Goal: Task Accomplishment & Management: Manage account settings

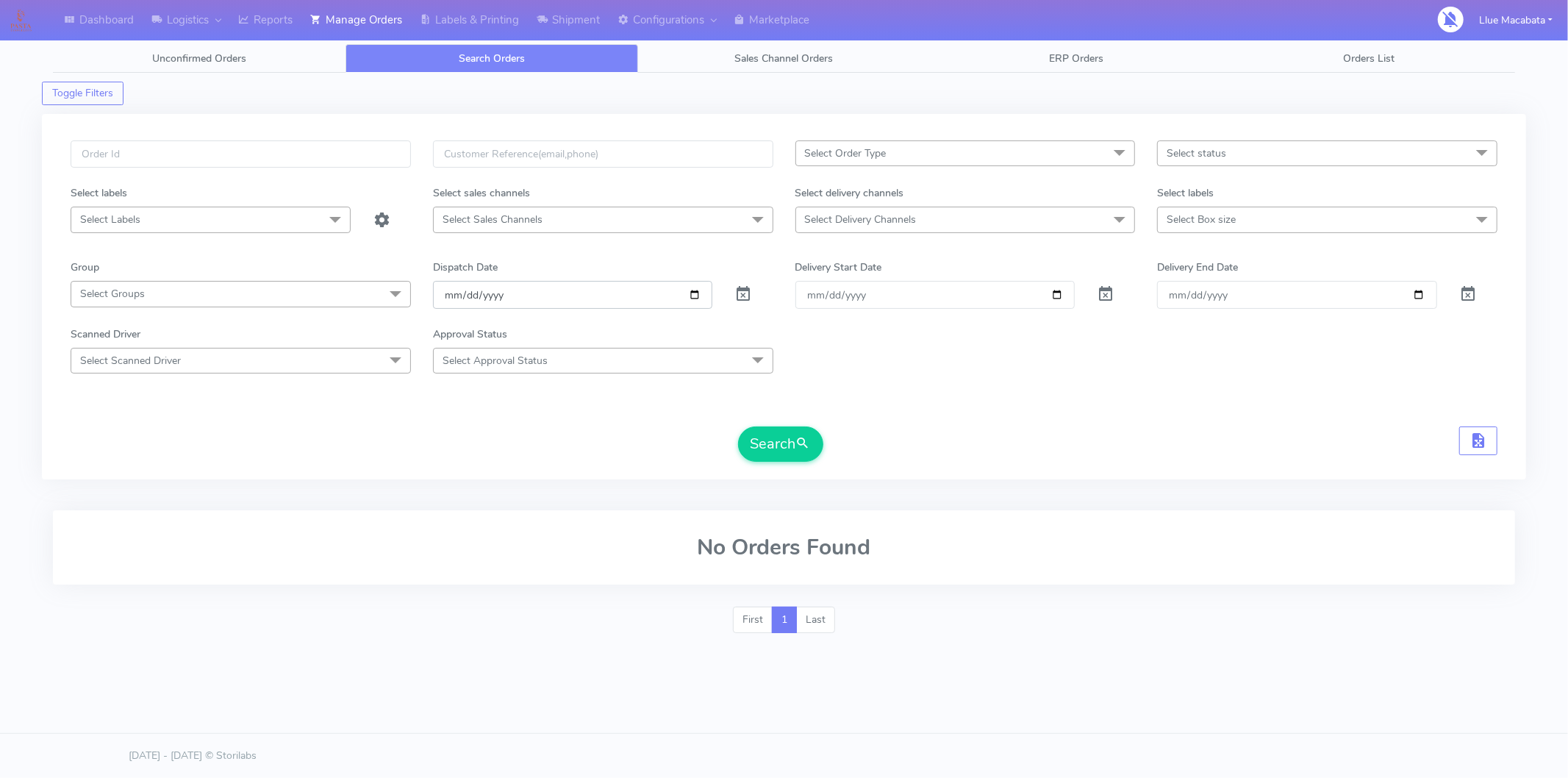
click at [438, 290] on input "[DATE]" at bounding box center [573, 294] width 280 height 27
click at [478, 294] on input "date" at bounding box center [573, 294] width 280 height 27
click at [470, 294] on input "date" at bounding box center [573, 294] width 280 height 27
drag, startPoint x: 166, startPoint y: 132, endPoint x: 162, endPoint y: 143, distance: 11.7
click at [162, 140] on div "Select Order Type Select All MEALS ATAVI One Off Pasta Club Gift Kit Event Unkn…" at bounding box center [784, 297] width 1484 height 365
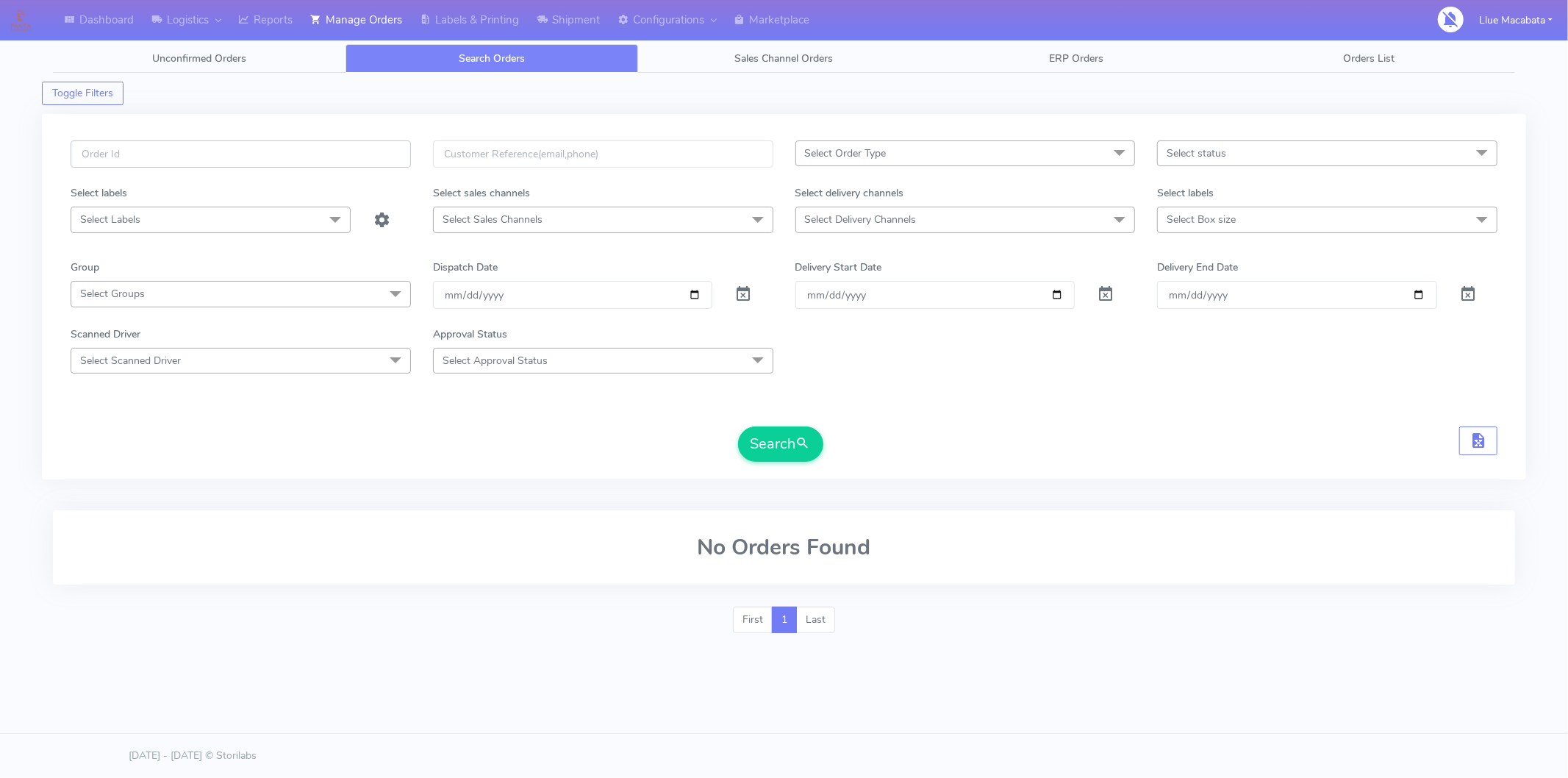
click at [160, 160] on input "text" at bounding box center [241, 154] width 340 height 27
paste input "1616916"
type input "1616916"
click at [768, 455] on button "Search" at bounding box center [781, 444] width 85 height 35
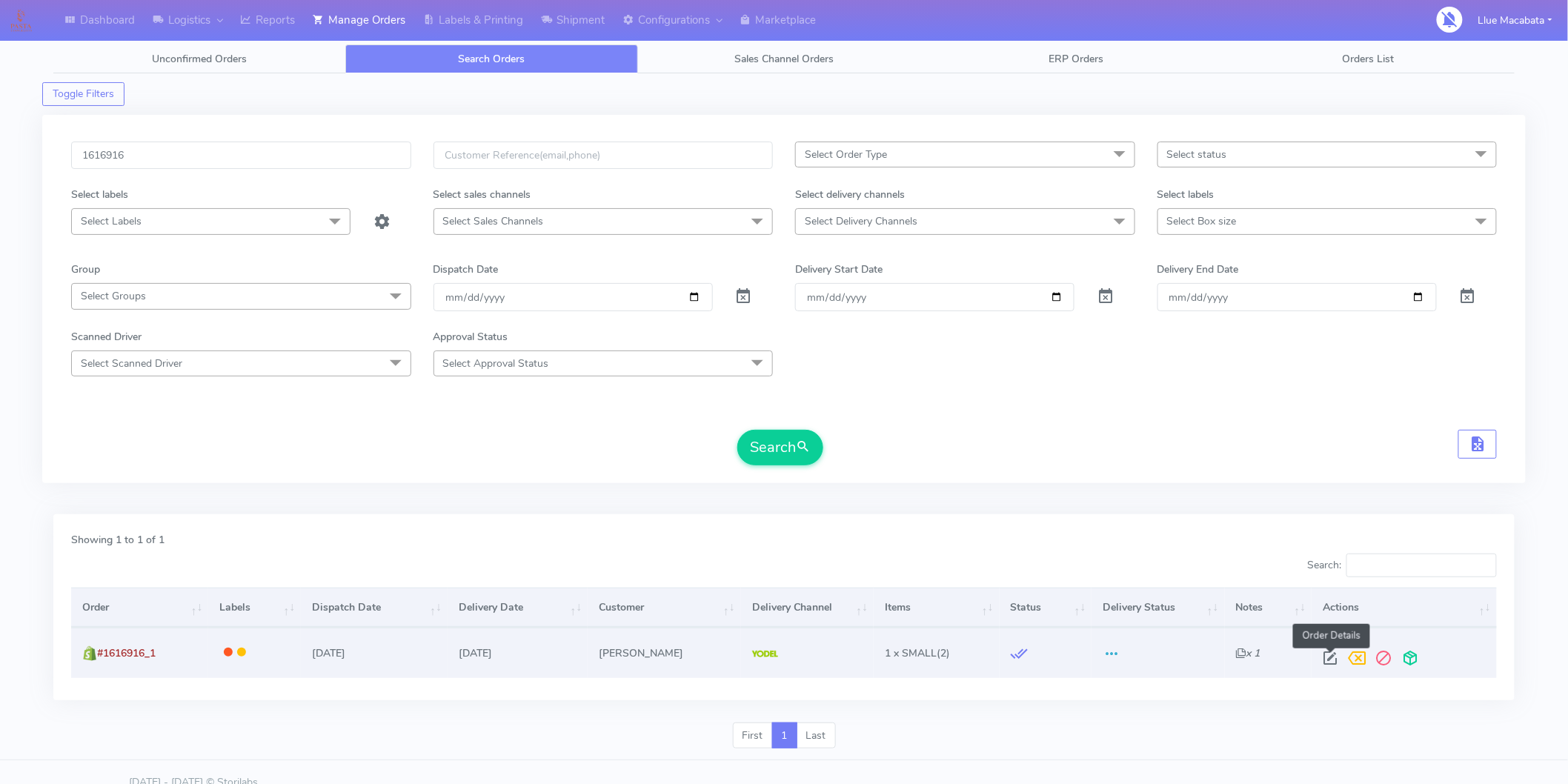
click at [1321, 657] on span at bounding box center [1330, 661] width 27 height 14
select select "5"
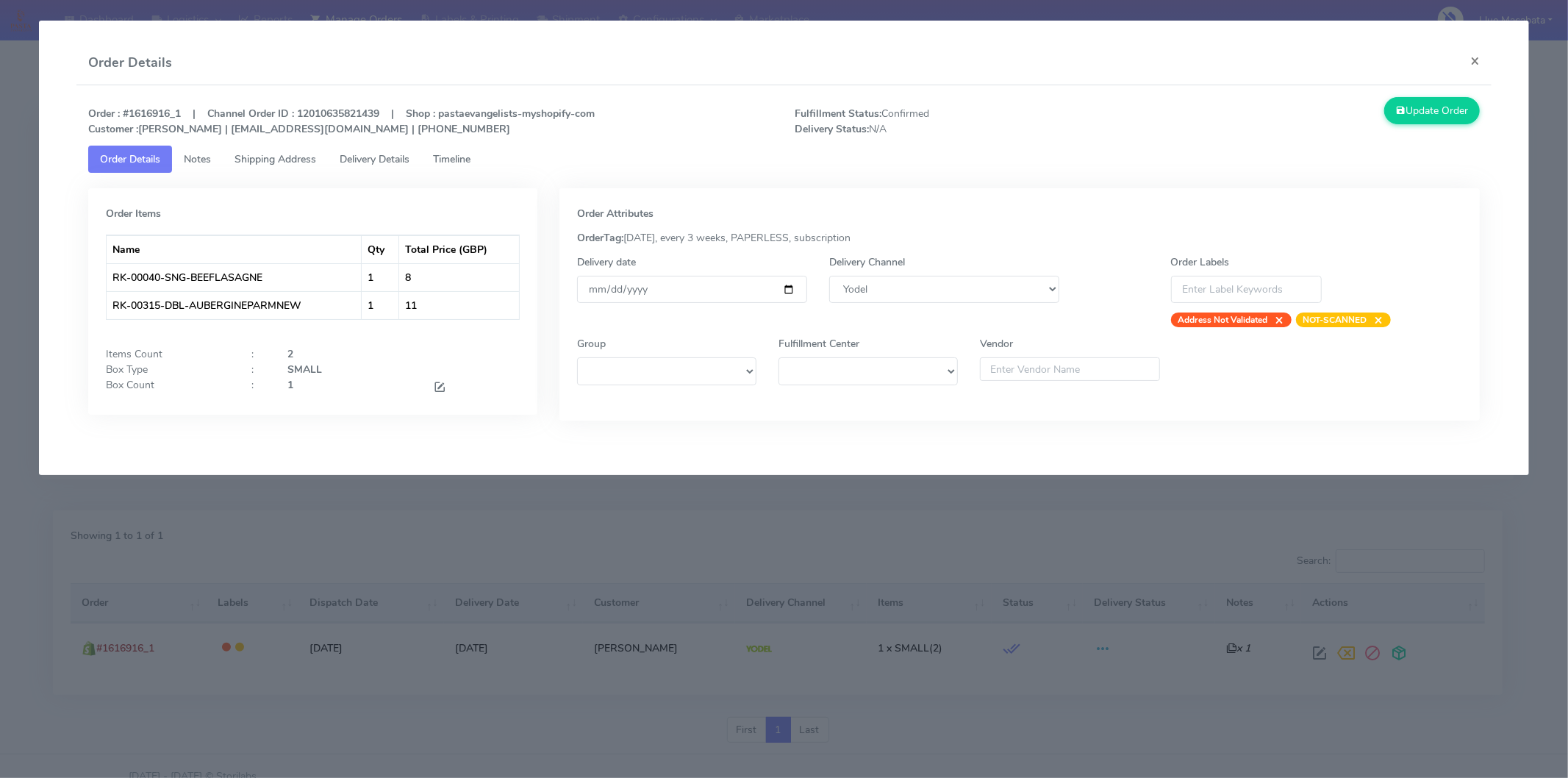
click at [470, 162] on span "Timeline" at bounding box center [452, 159] width 38 height 14
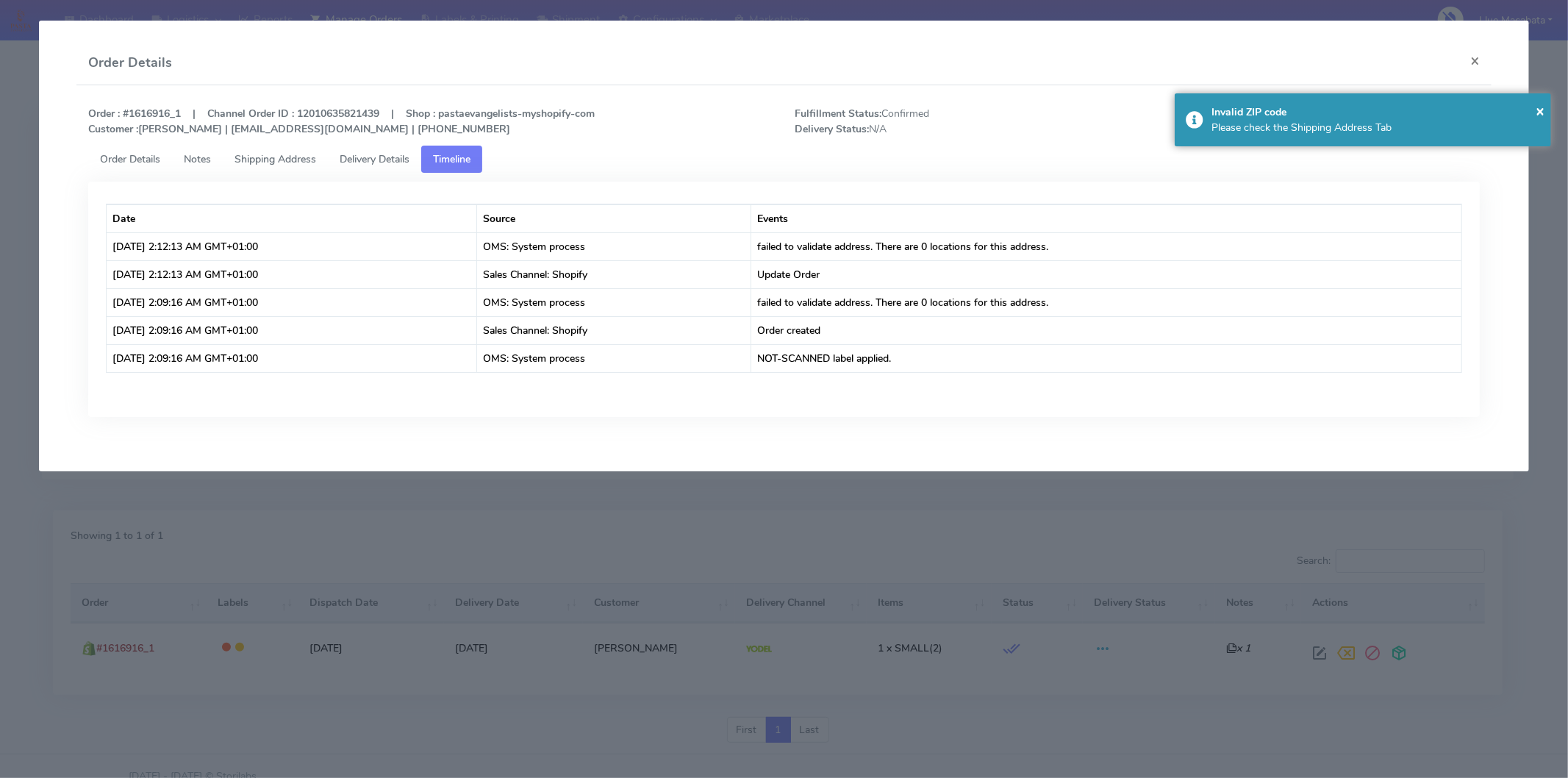
click at [409, 159] on span "Delivery Details" at bounding box center [375, 159] width 70 height 14
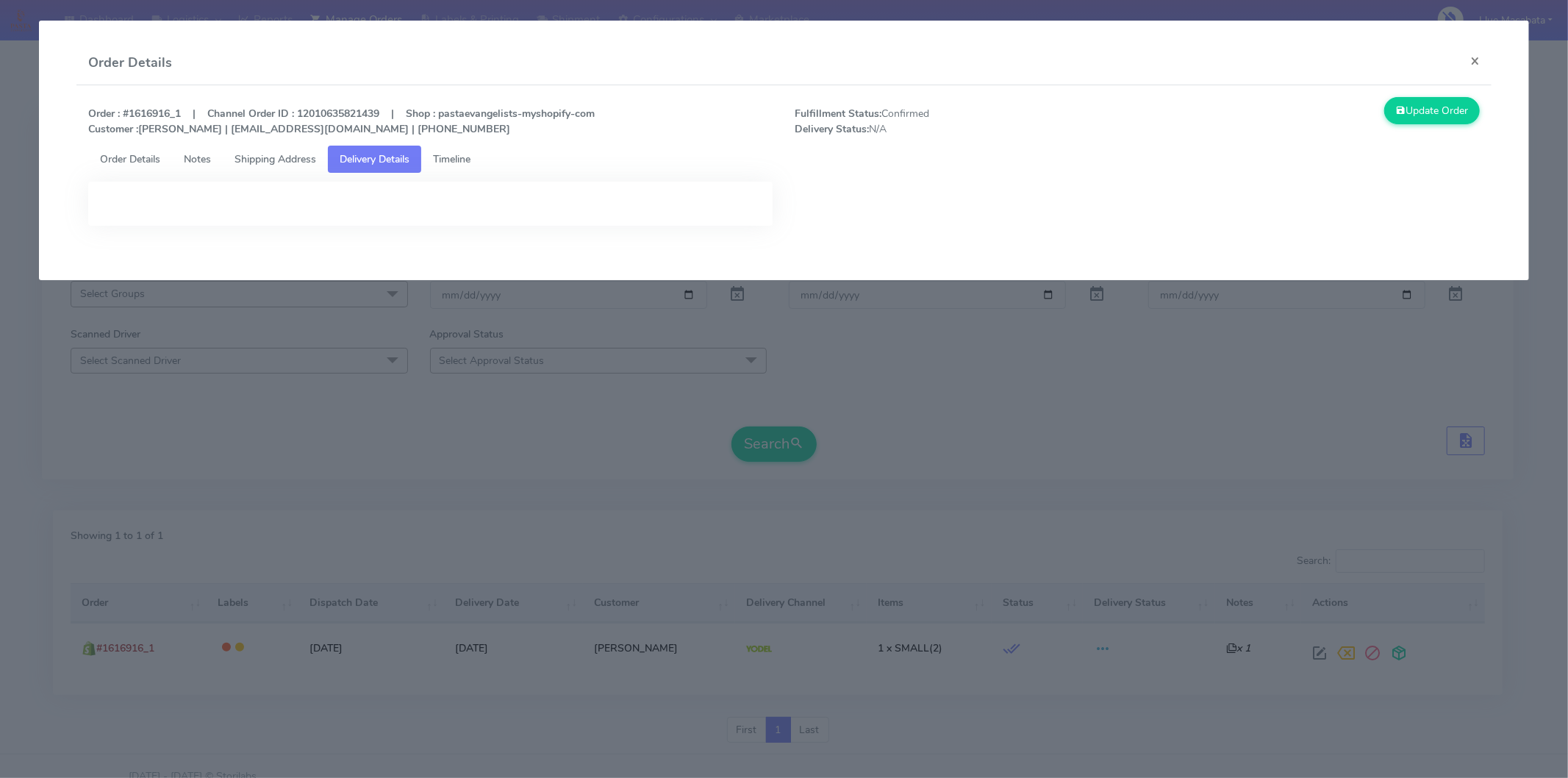
click at [293, 159] on span "Shipping Address" at bounding box center [276, 159] width 82 height 14
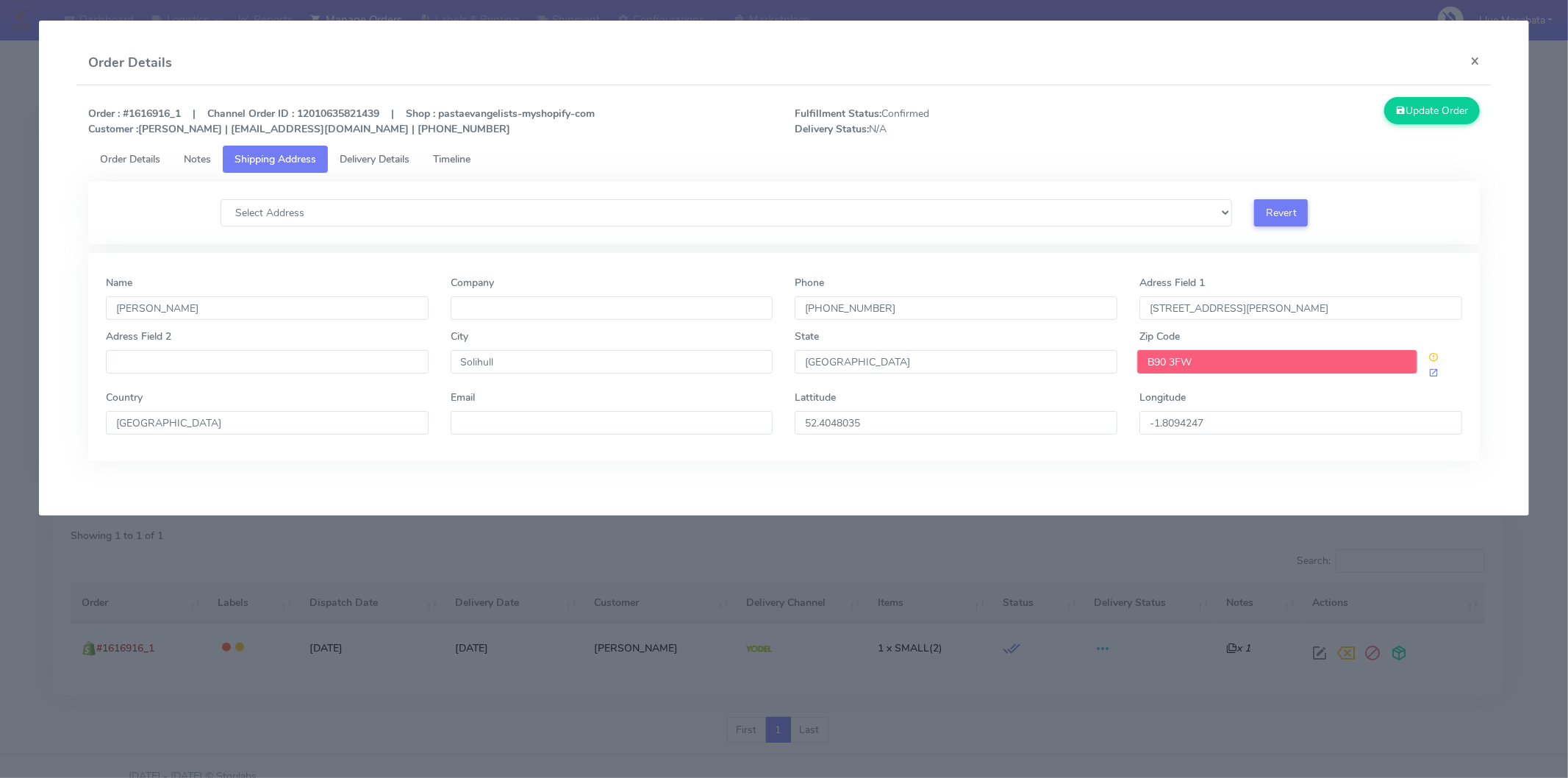
click at [1226, 369] on input "B90 3FW" at bounding box center [1277, 362] width 280 height 24
click at [1225, 366] on input "B90 3FW" at bounding box center [1277, 362] width 280 height 24
paste input "RH"
type input "B90 3RH"
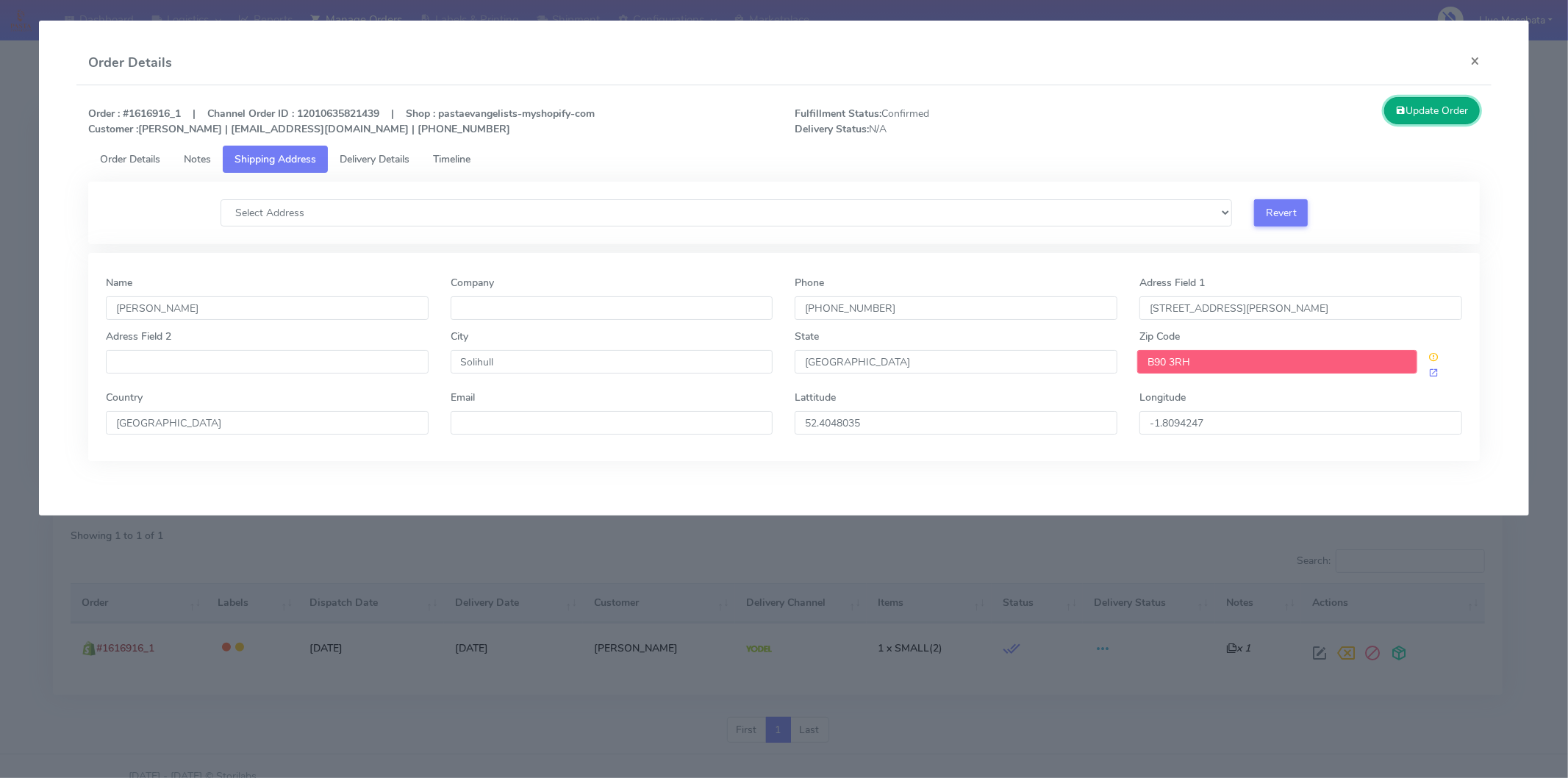
click at [1421, 114] on button "Update Order" at bounding box center [1432, 111] width 96 height 27
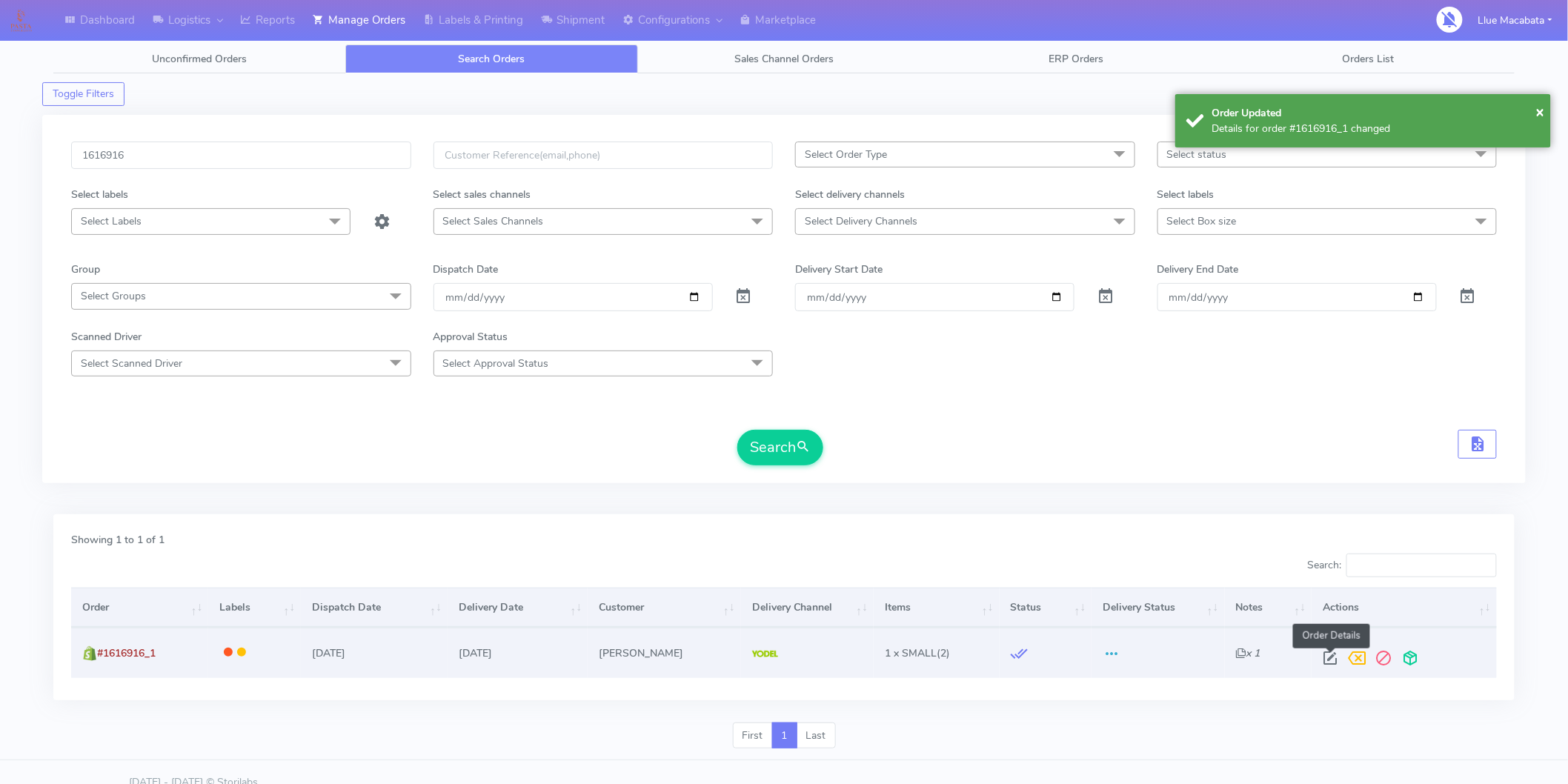
click at [1331, 659] on span at bounding box center [1330, 661] width 27 height 14
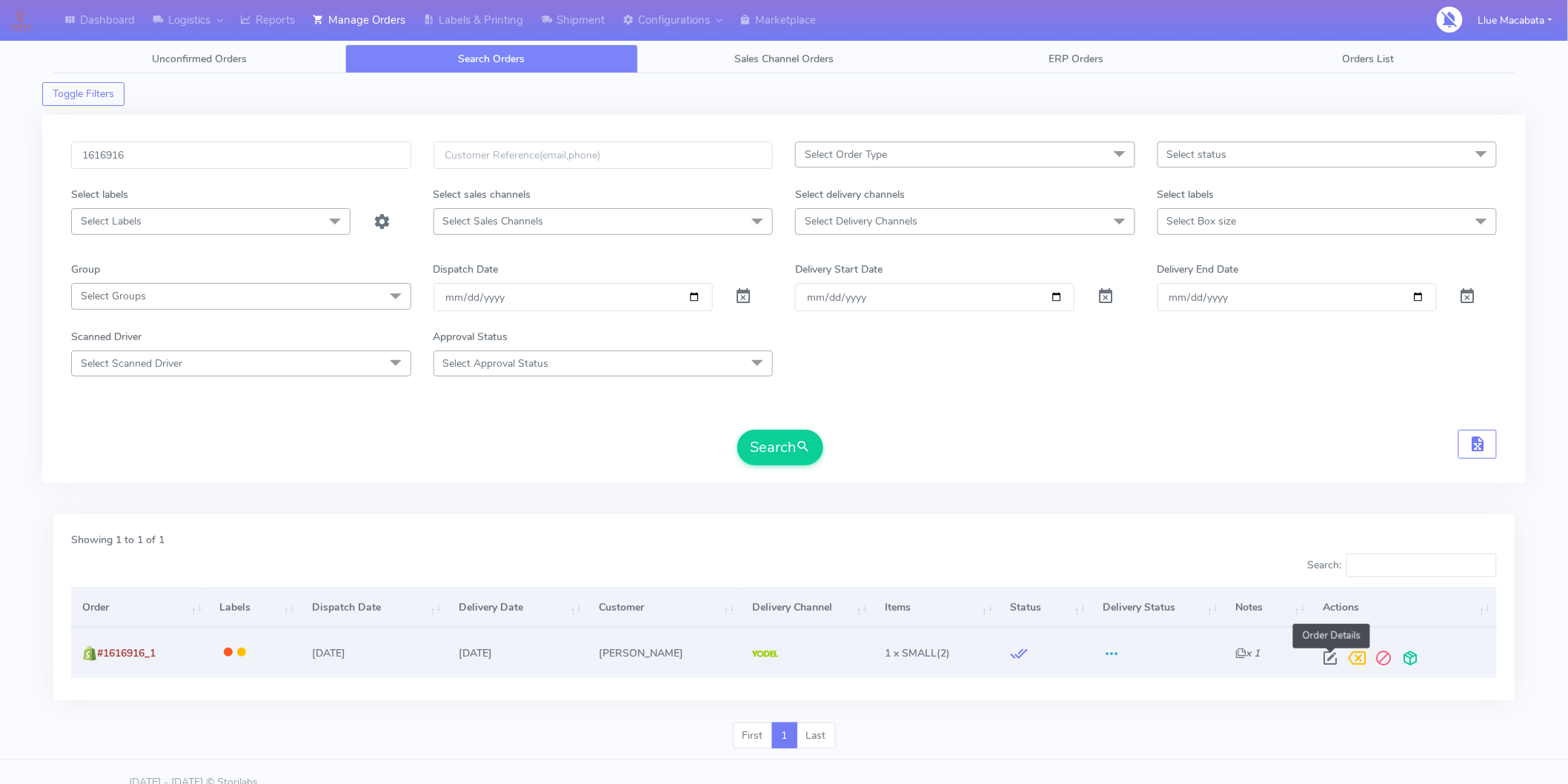
select select "5"
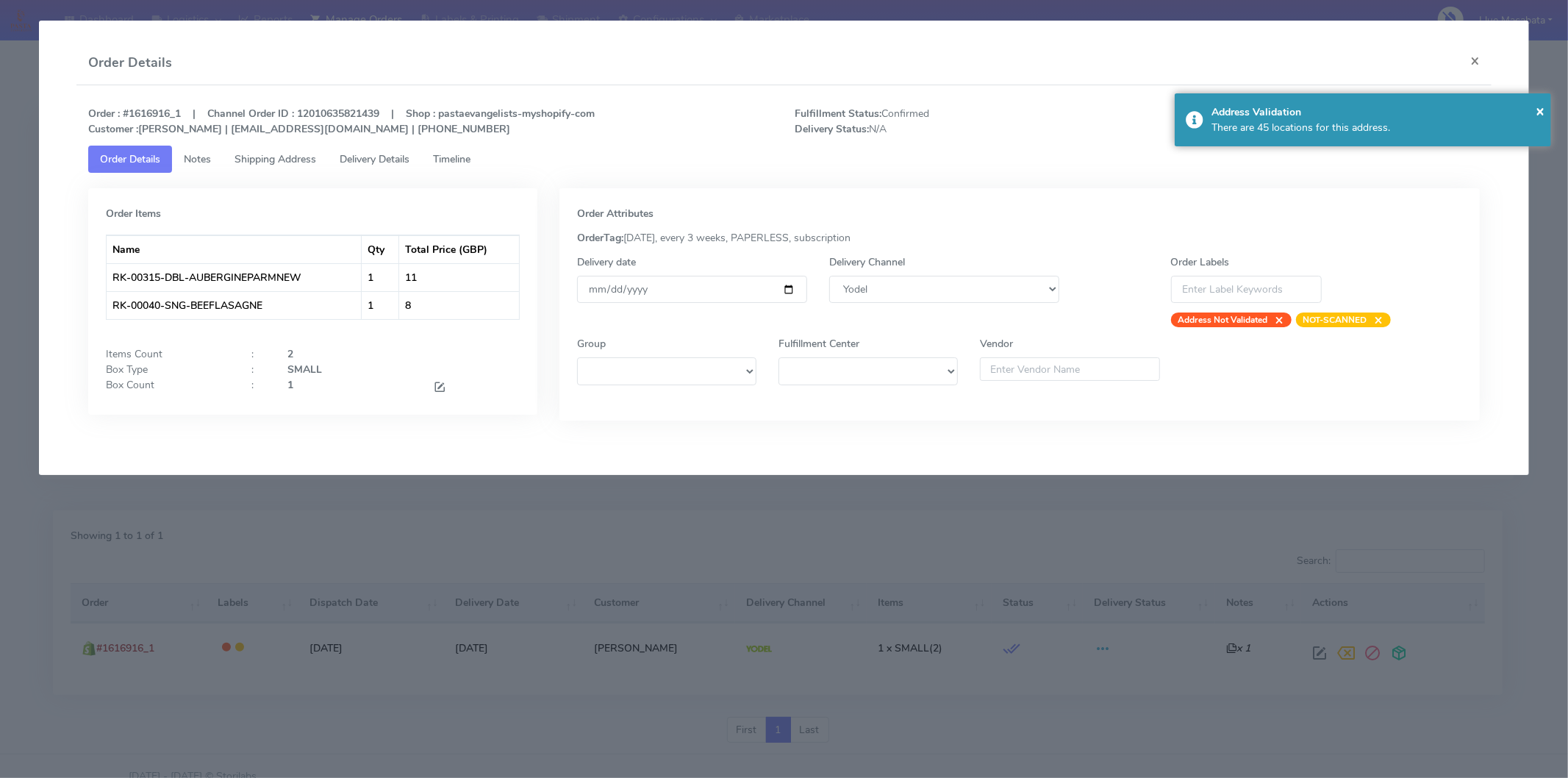
click at [456, 160] on span "Timeline" at bounding box center [452, 159] width 38 height 14
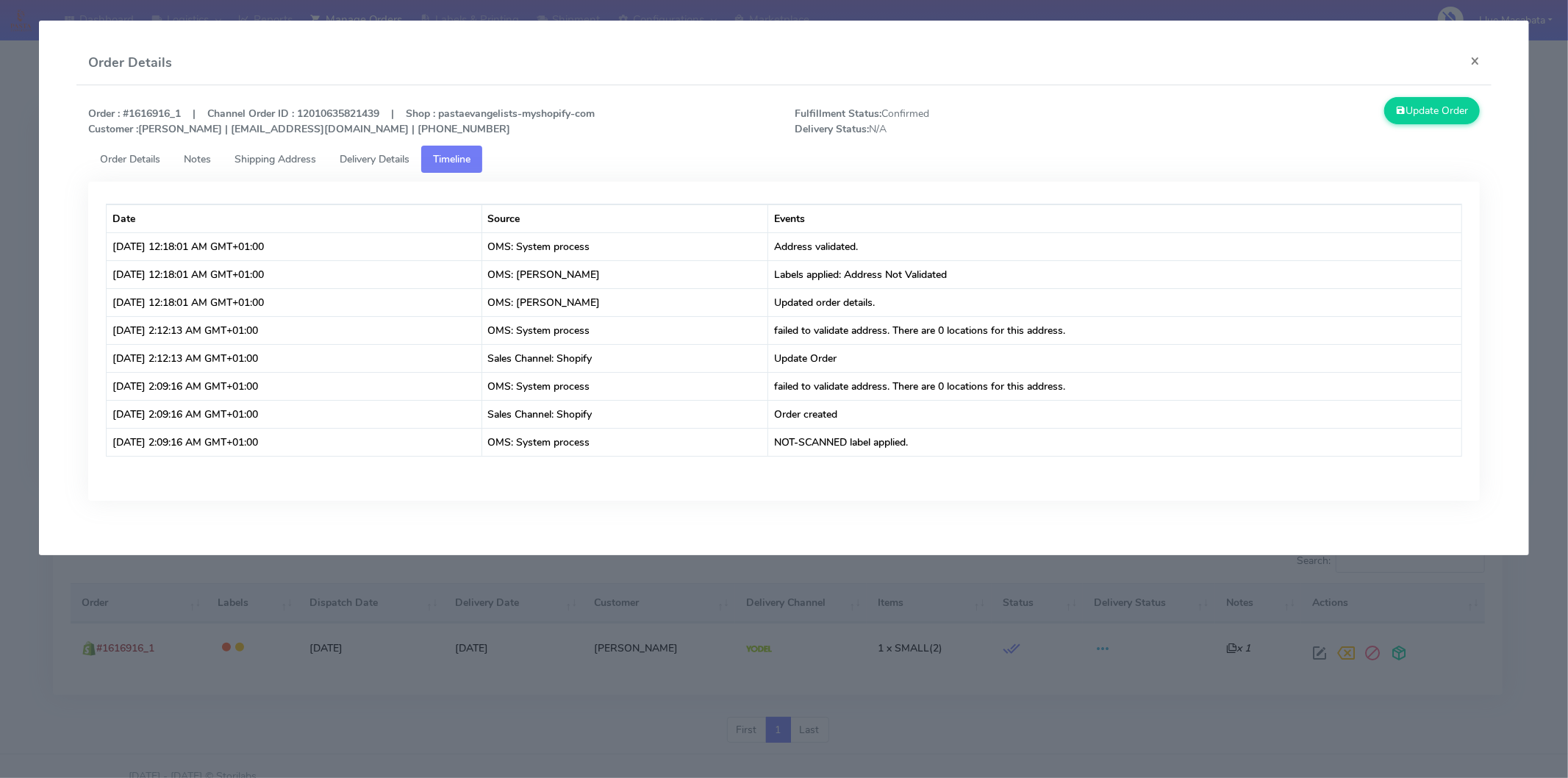
click at [376, 164] on span "Delivery Details" at bounding box center [375, 159] width 70 height 14
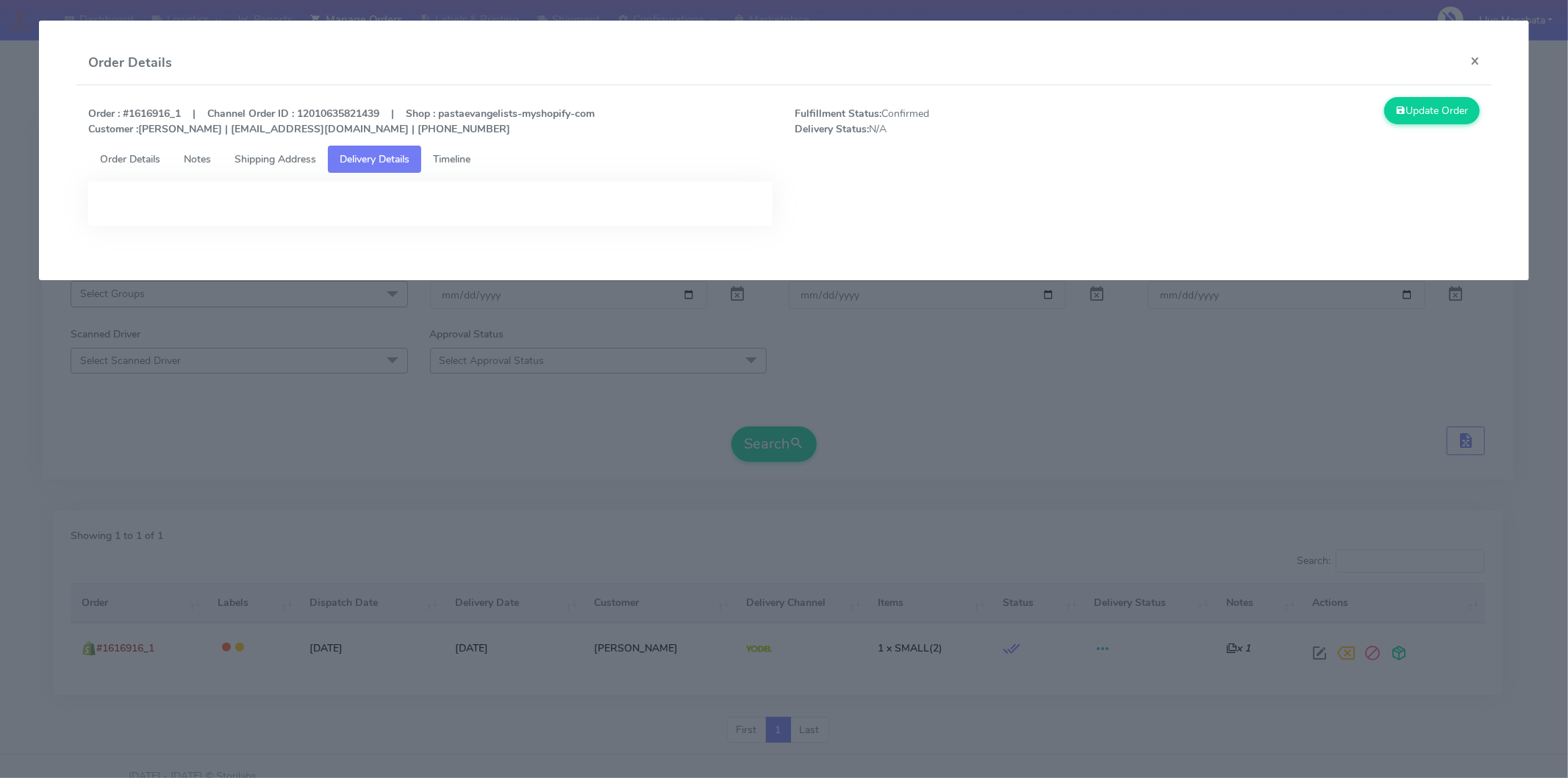
click at [276, 158] on span "Shipping Address" at bounding box center [276, 159] width 82 height 14
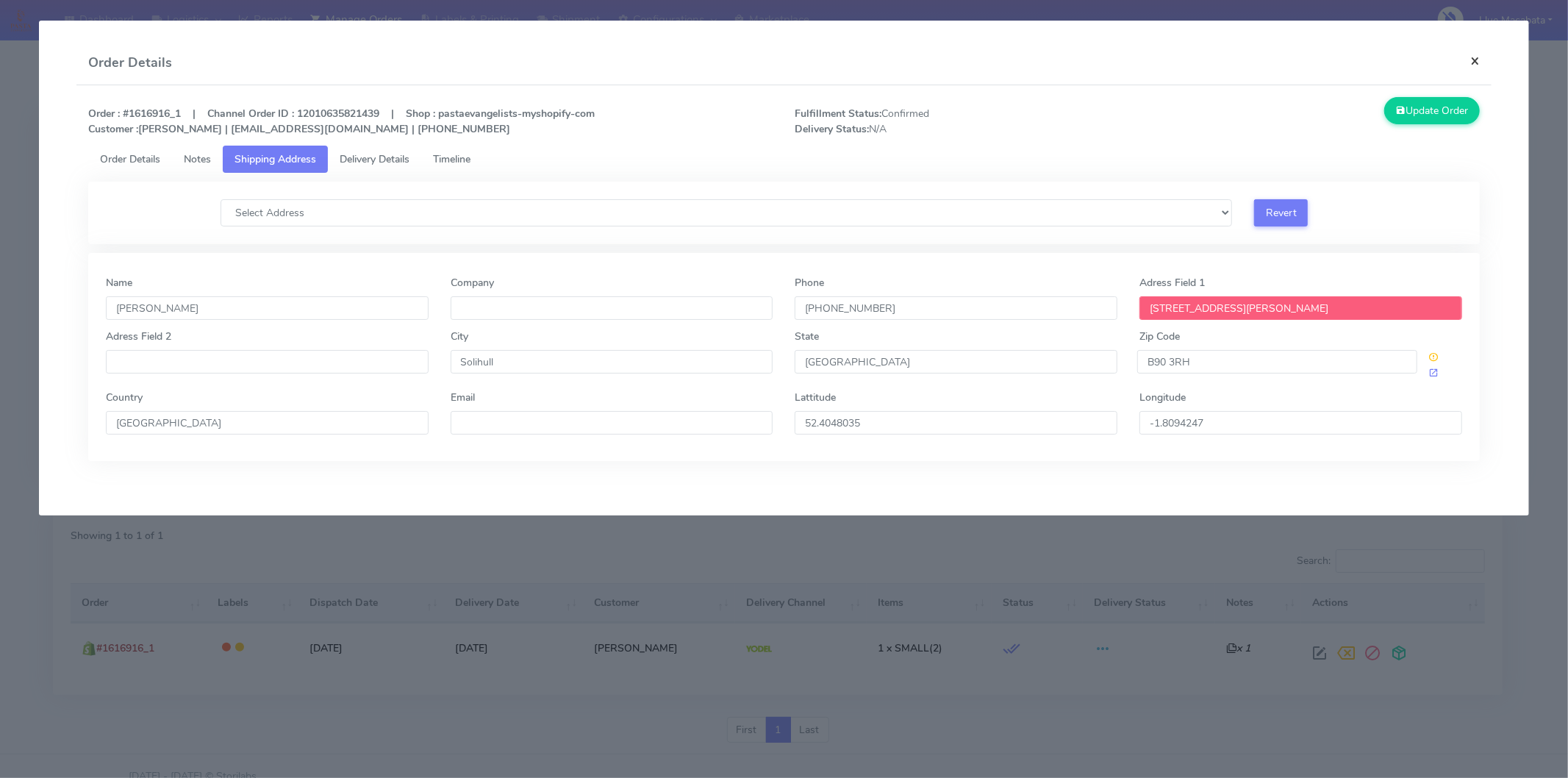
click at [1474, 62] on button "×" at bounding box center [1475, 61] width 33 height 39
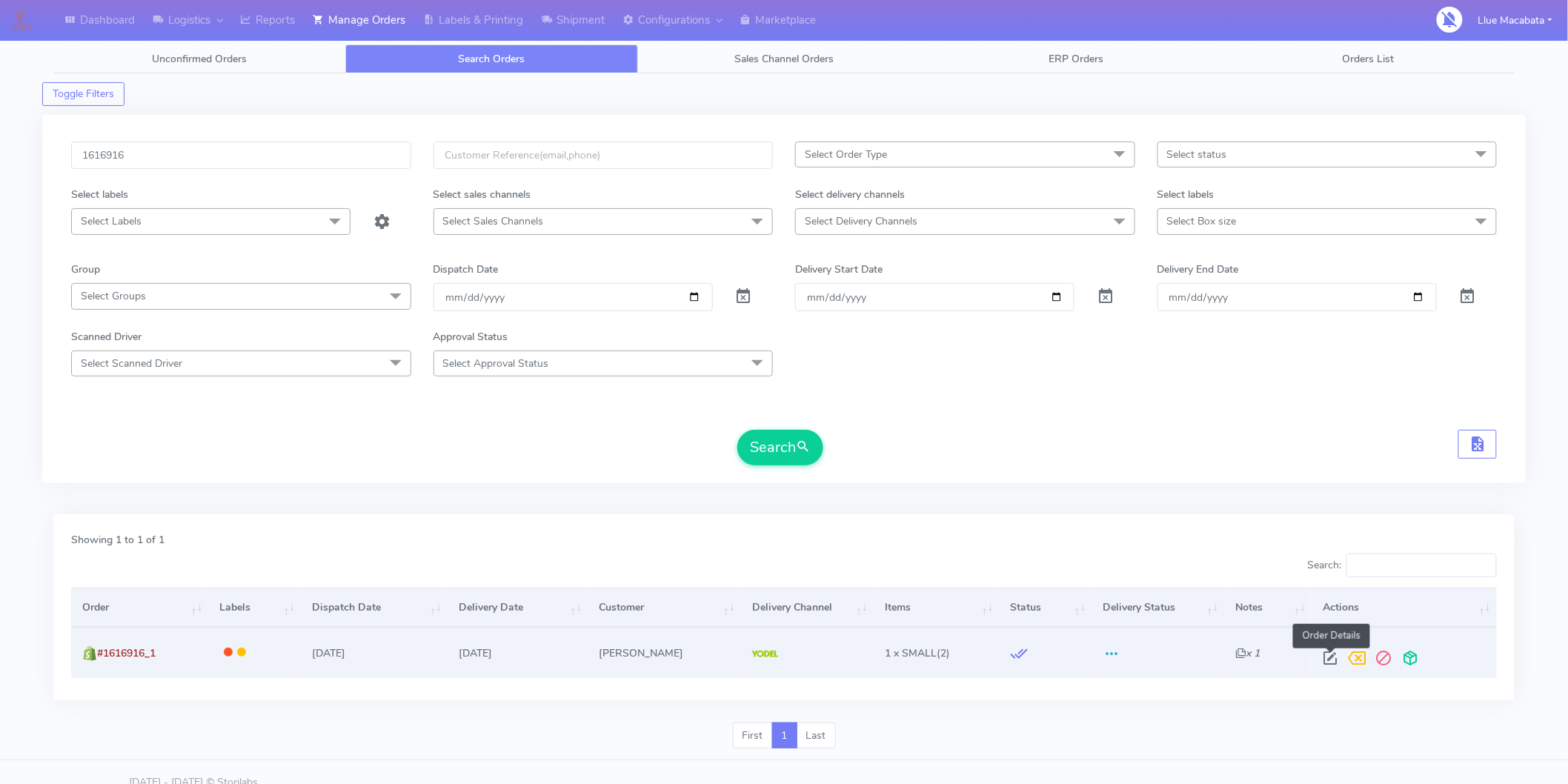
click at [1329, 654] on span at bounding box center [1330, 661] width 27 height 14
select select "5"
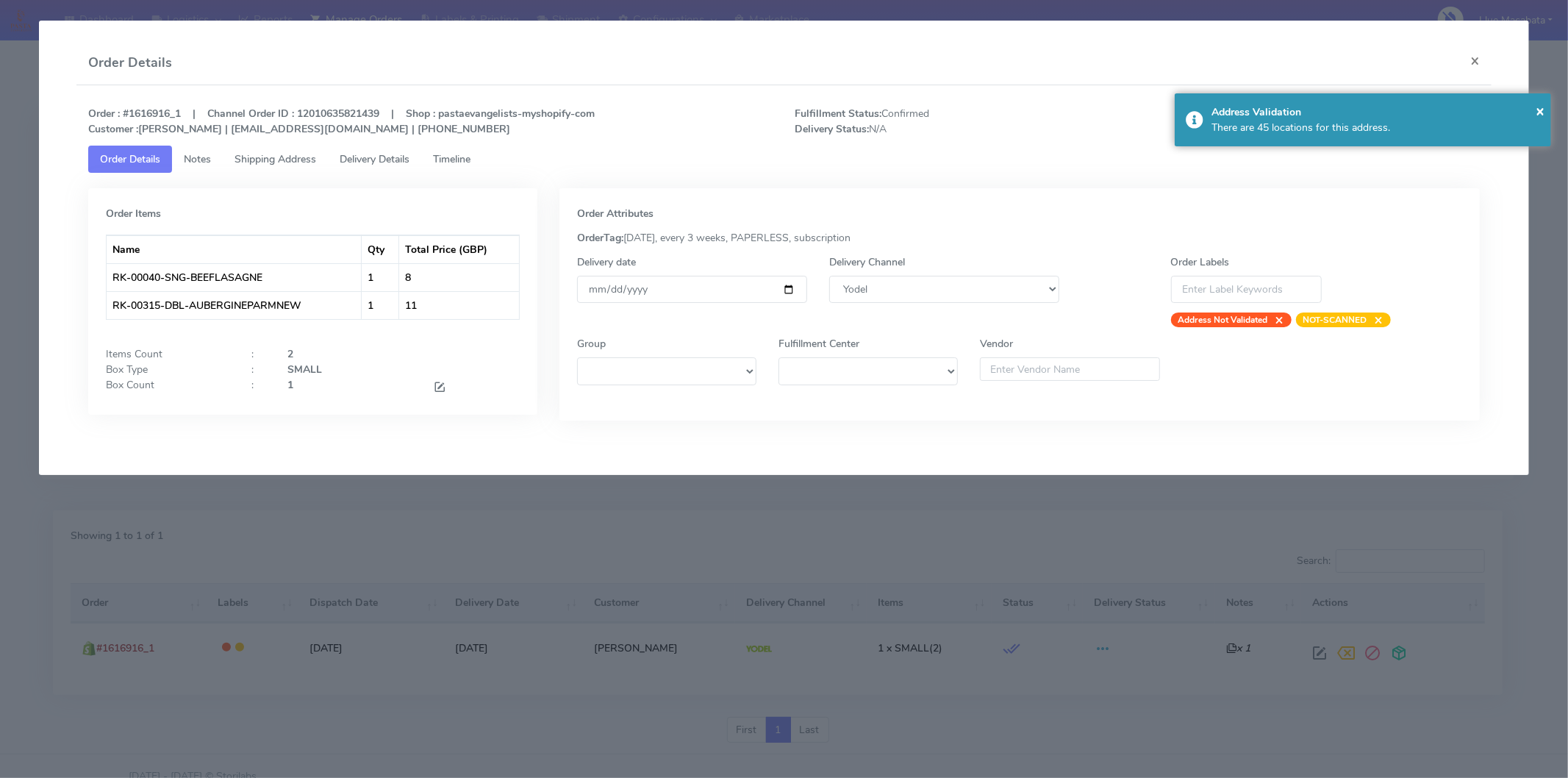
click at [493, 158] on ul "Order Details Notes Shipping Address Delivery Details Timeline" at bounding box center [783, 160] width 1391 height 27
click at [451, 157] on span "Timeline" at bounding box center [452, 159] width 38 height 14
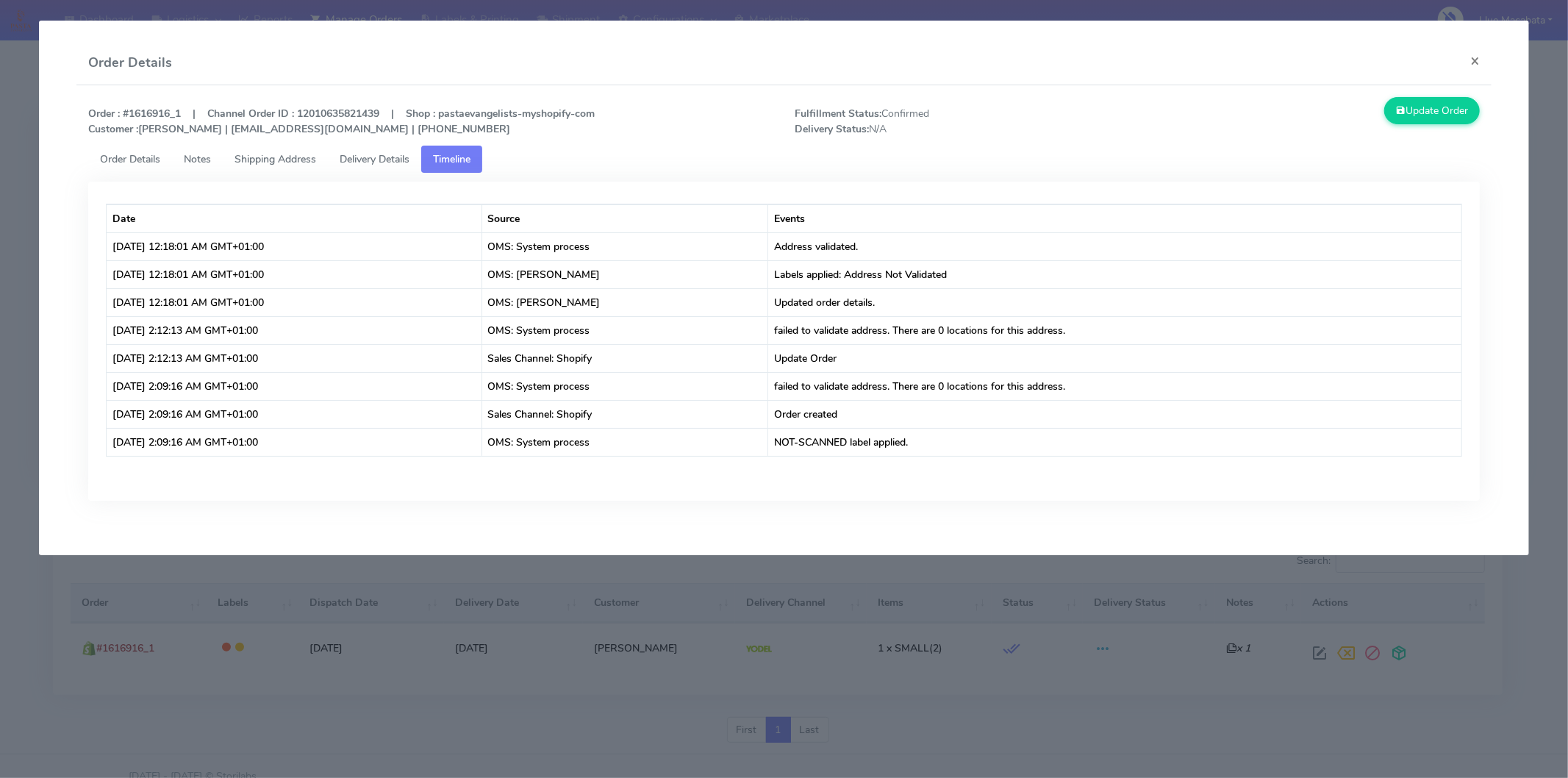
click at [371, 159] on span "Delivery Details" at bounding box center [375, 159] width 70 height 14
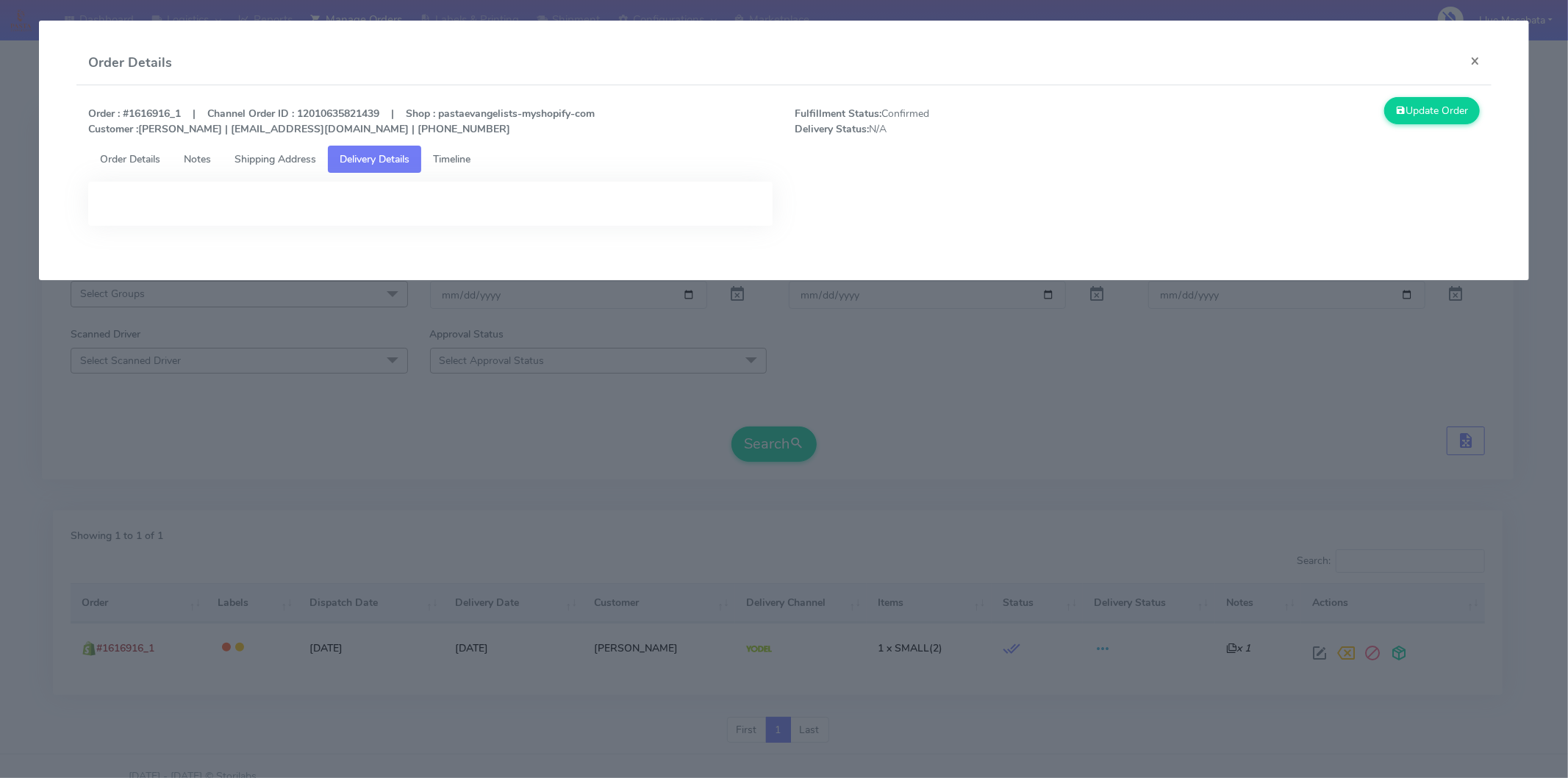
click at [466, 157] on span "Timeline" at bounding box center [452, 159] width 38 height 14
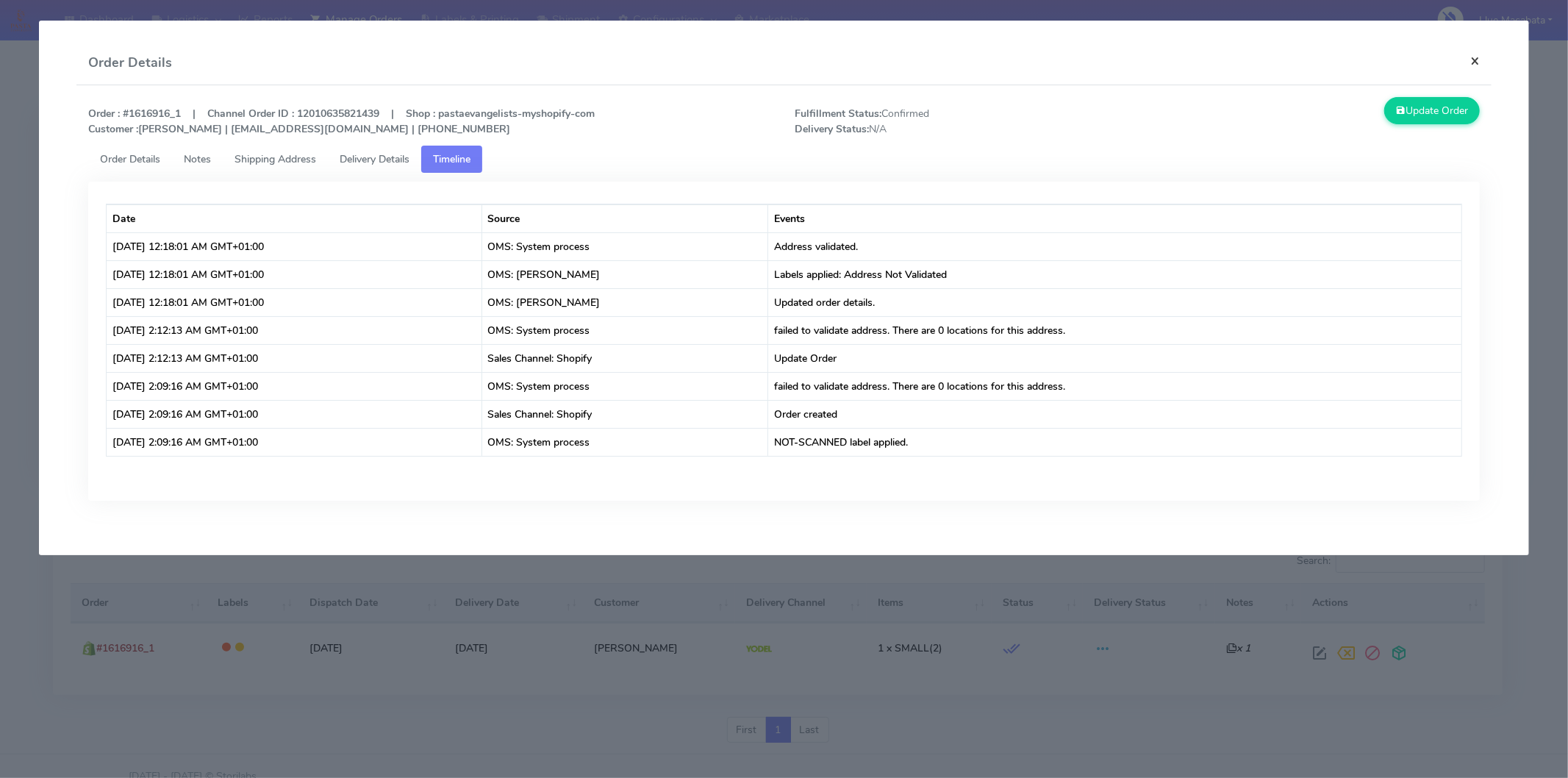
click at [1478, 55] on button "×" at bounding box center [1475, 61] width 33 height 39
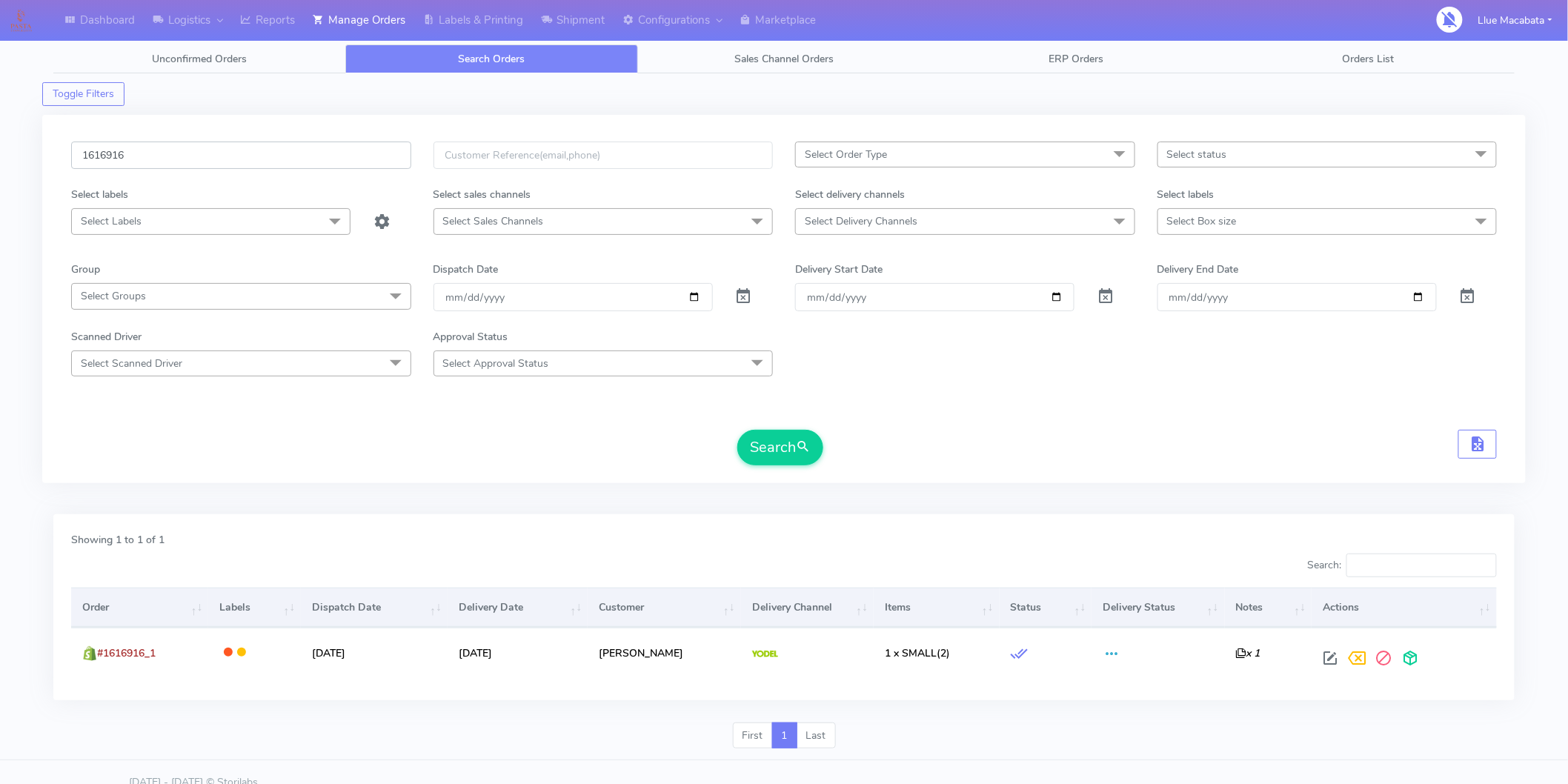
click at [202, 164] on input "1616916" at bounding box center [241, 156] width 340 height 28
click at [202, 163] on input "1616916" at bounding box center [241, 156] width 340 height 28
paste input "1615886"
click at [201, 161] on input "16169161615886" at bounding box center [241, 156] width 340 height 28
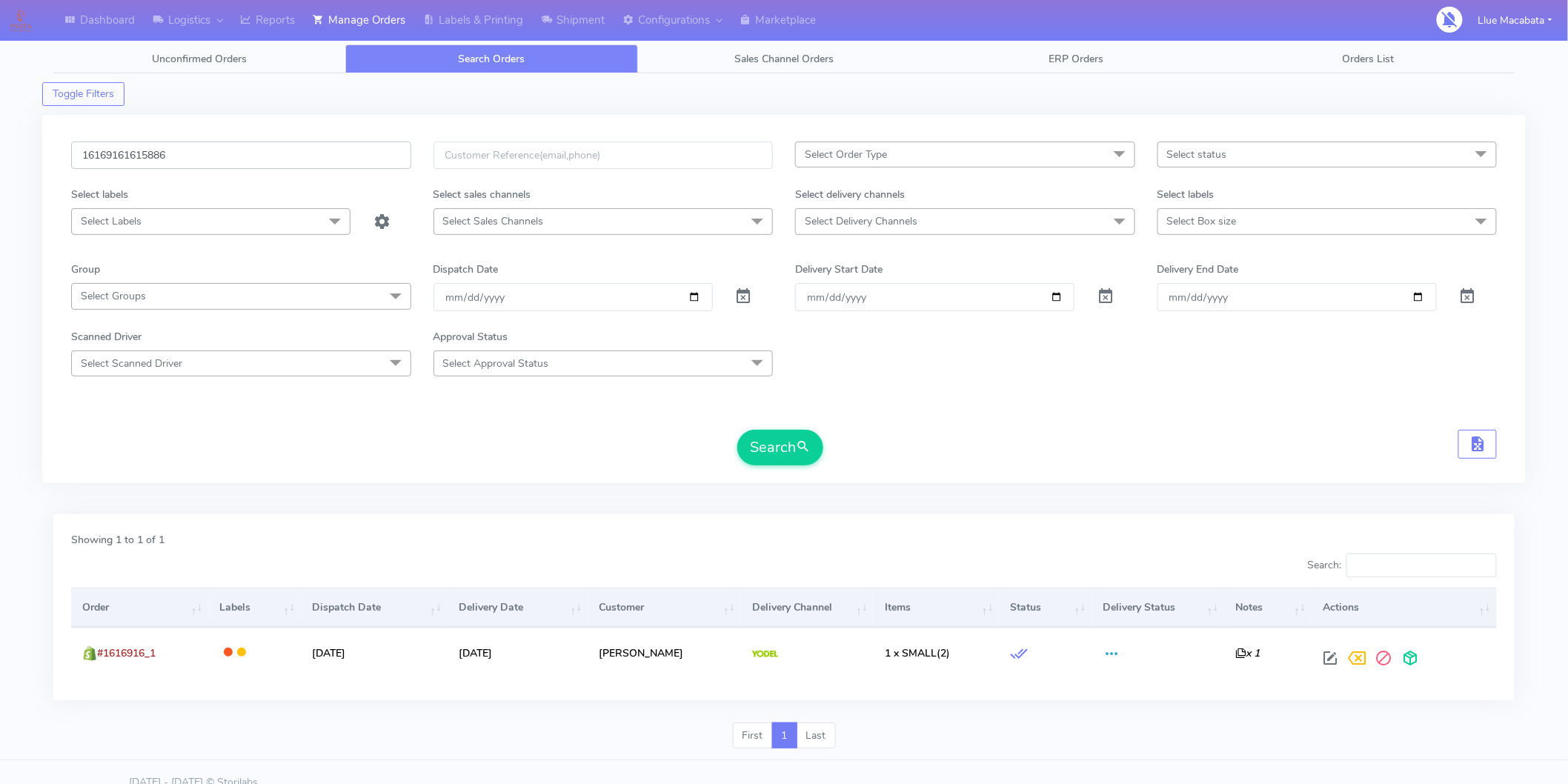
click at [201, 161] on input "16169161615886" at bounding box center [241, 156] width 340 height 28
paste input "text"
type input "1615886"
click at [811, 448] on span "submit" at bounding box center [802, 446] width 15 height 20
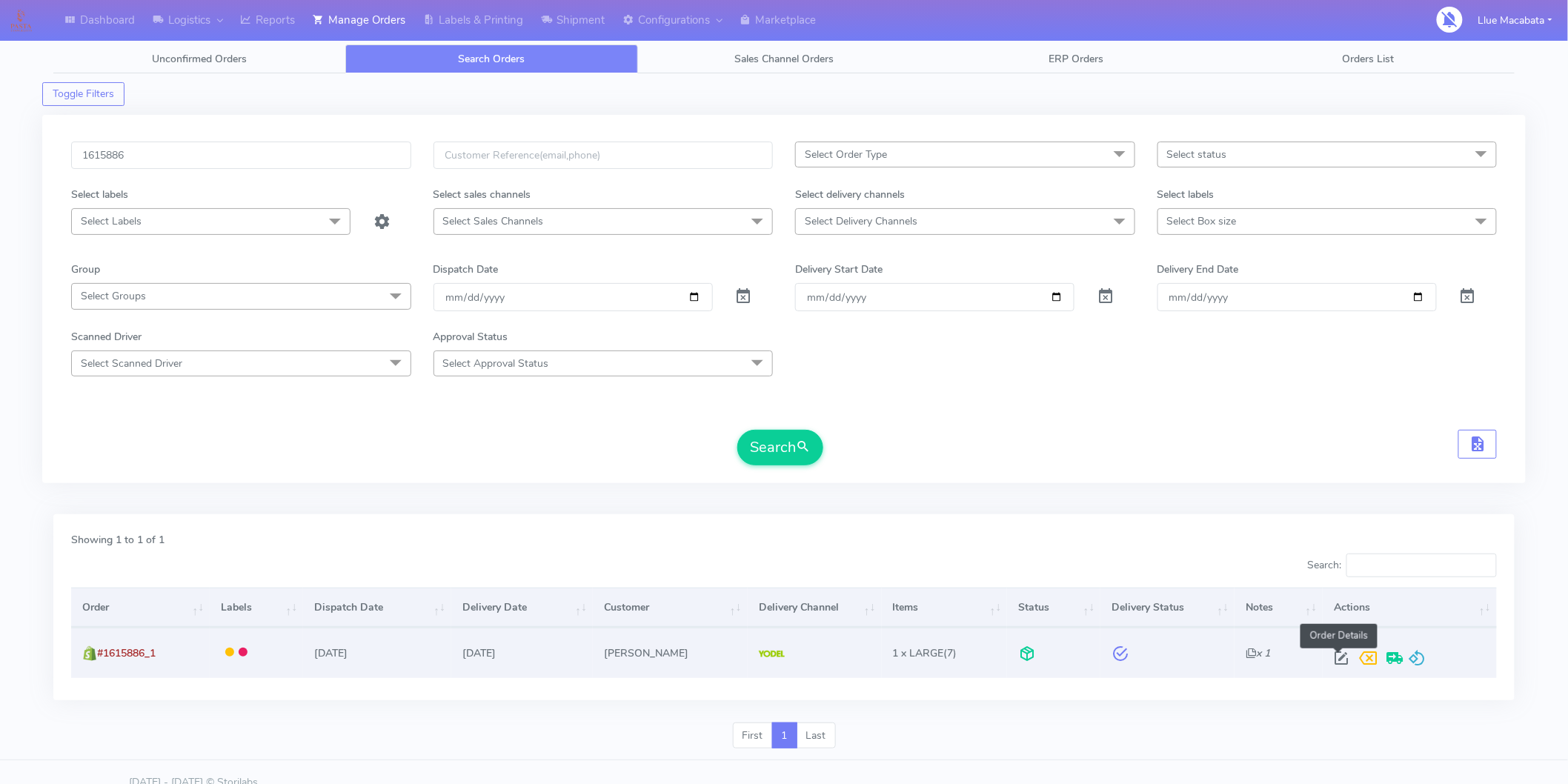
click at [1343, 657] on span at bounding box center [1341, 661] width 27 height 14
select select "5"
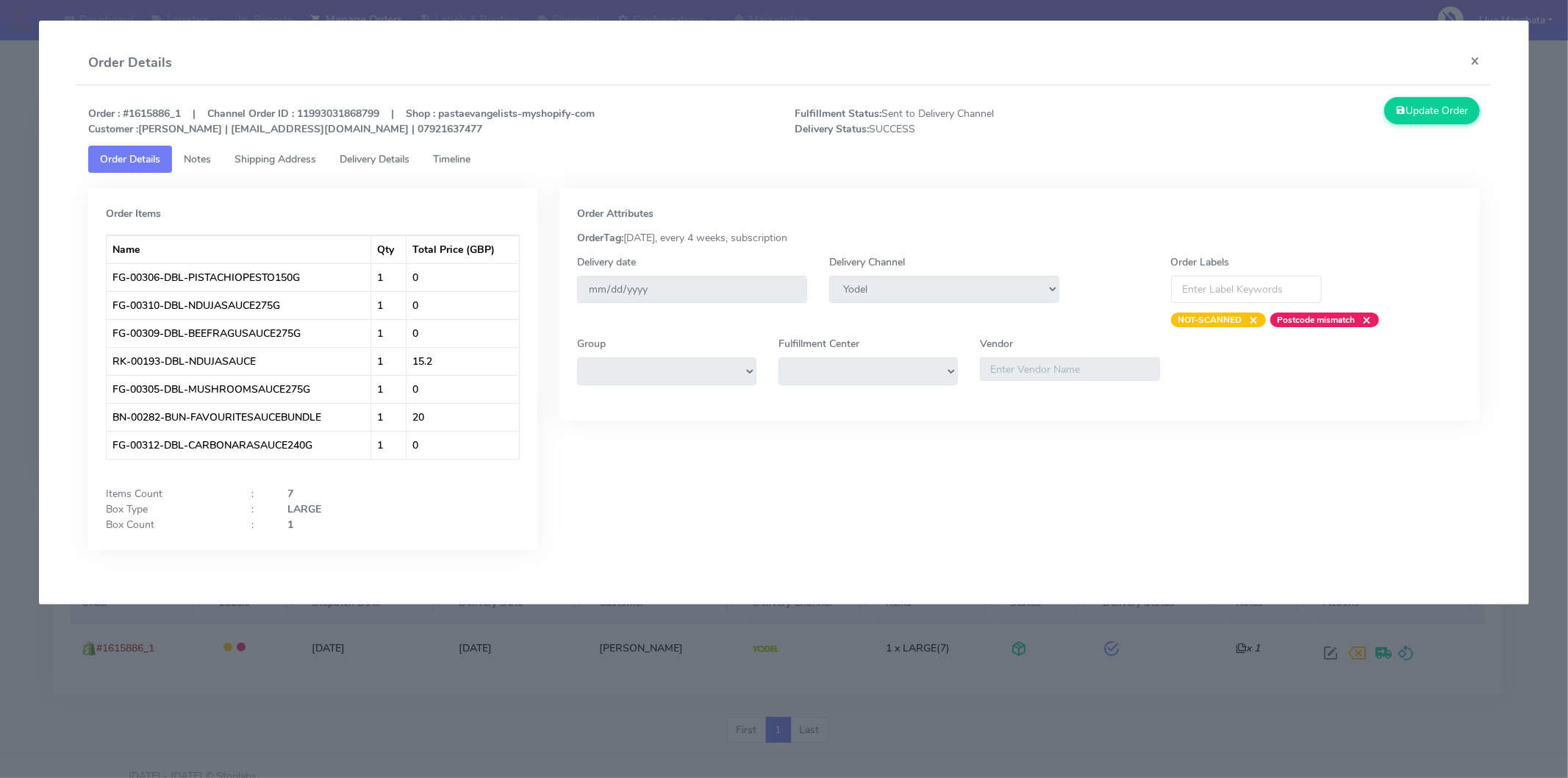
click at [456, 158] on span "Timeline" at bounding box center [452, 159] width 38 height 14
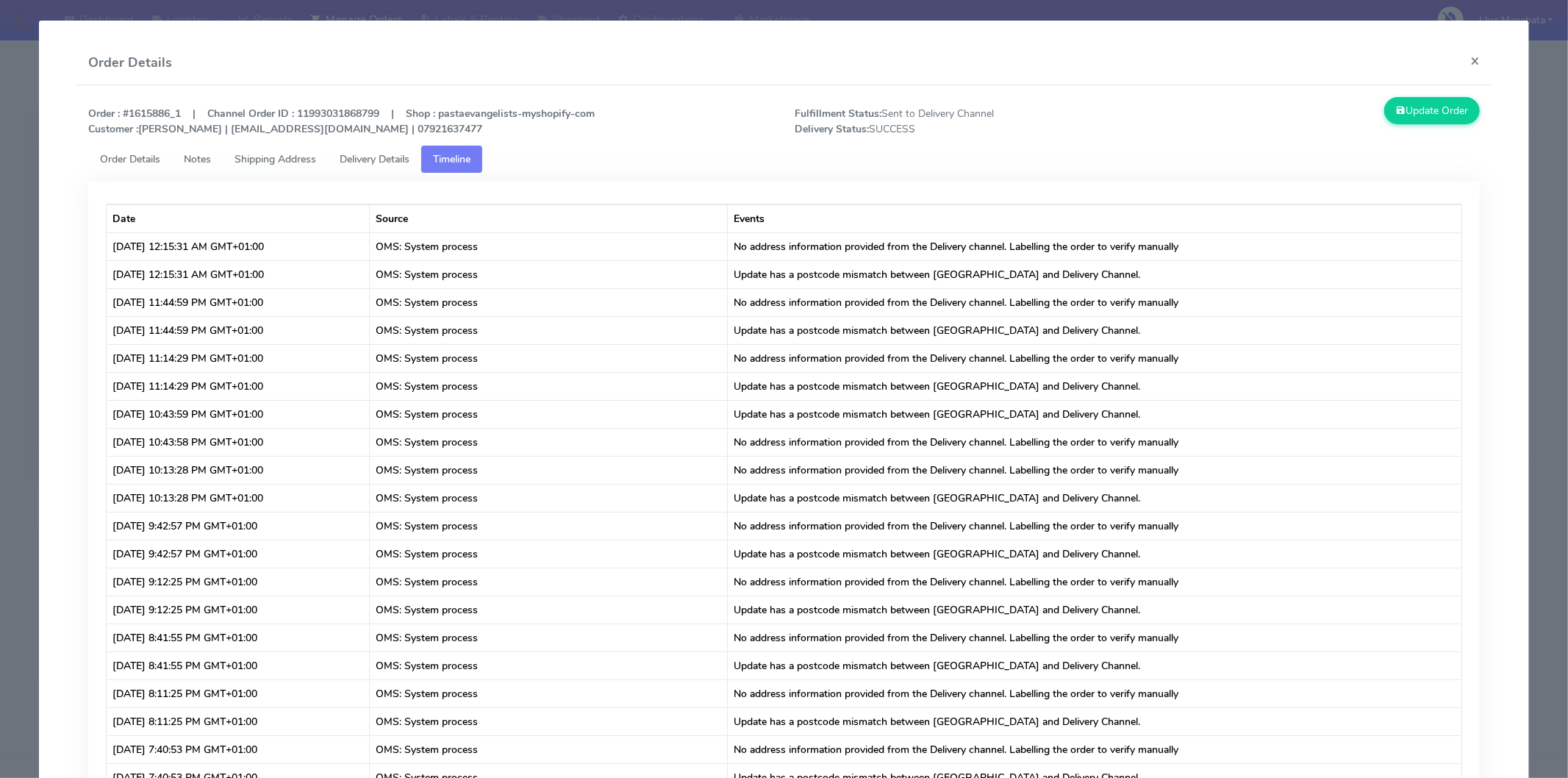
click at [392, 158] on span "Delivery Details" at bounding box center [375, 159] width 70 height 14
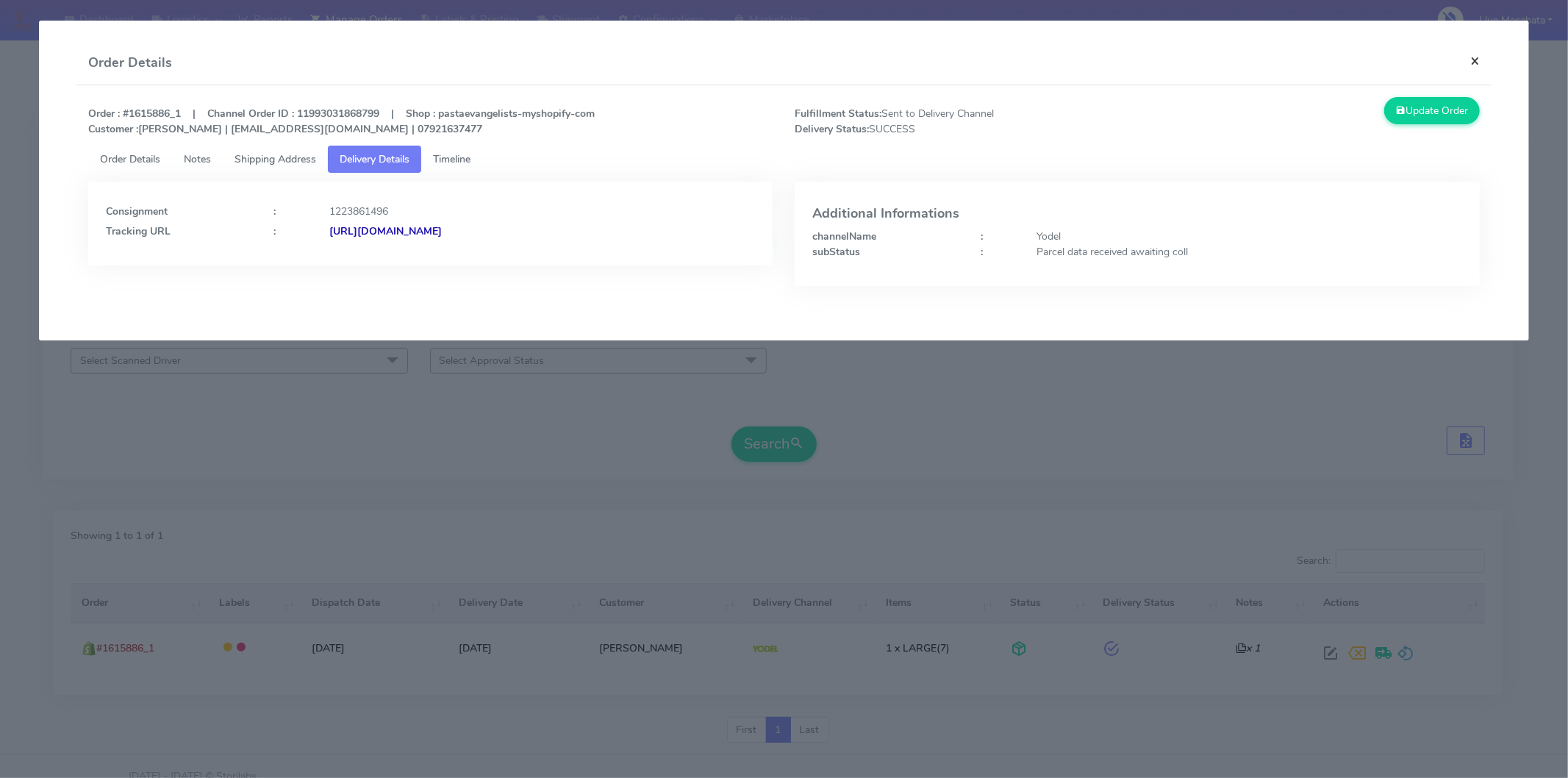
click at [1468, 59] on button "×" at bounding box center [1475, 61] width 33 height 39
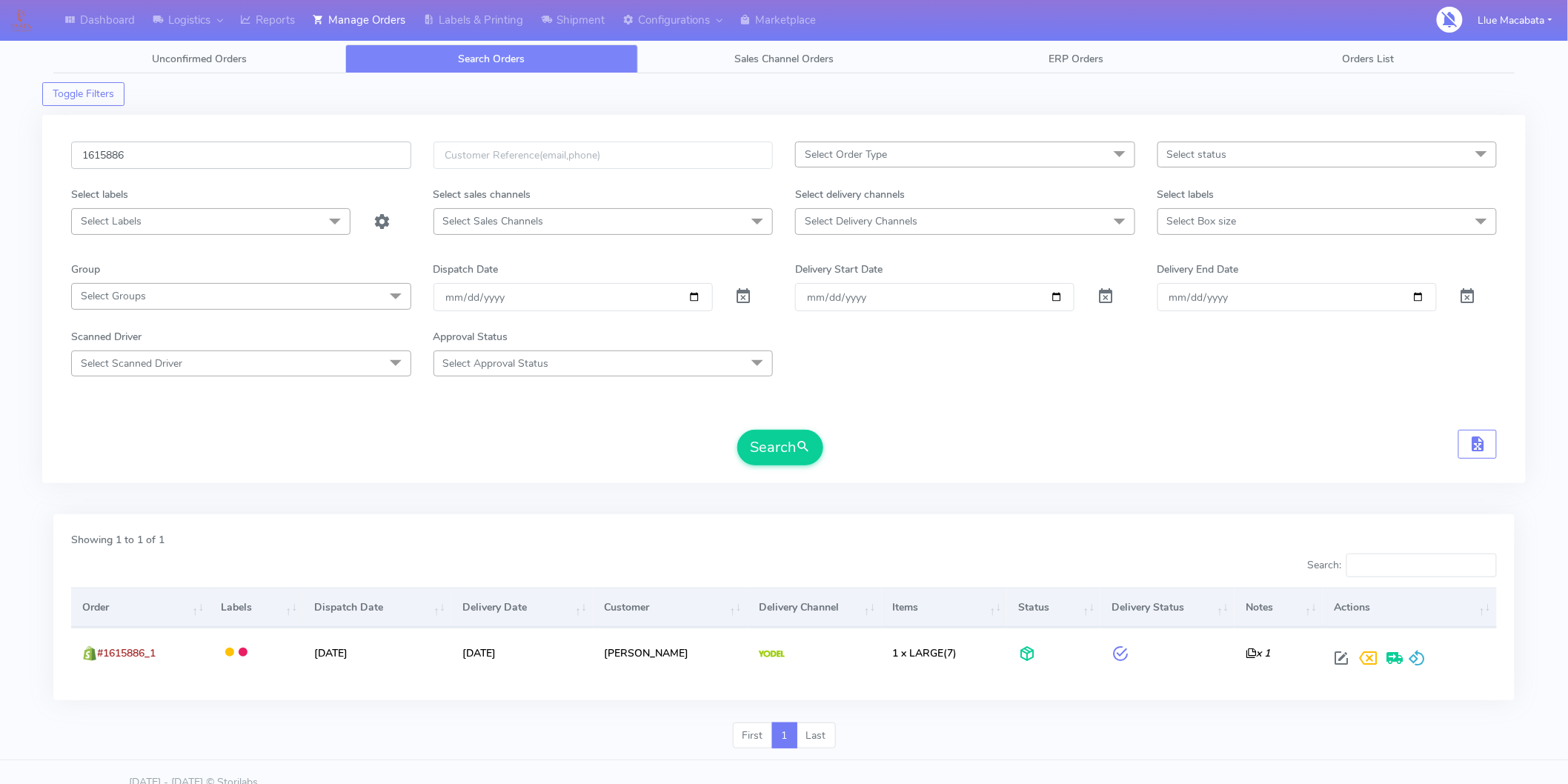
click at [157, 165] on input "1615886" at bounding box center [241, 156] width 340 height 28
paste input "6440"
type input "1616440"
click at [737, 430] on button "Search" at bounding box center [780, 447] width 86 height 35
